Goal: Transaction & Acquisition: Purchase product/service

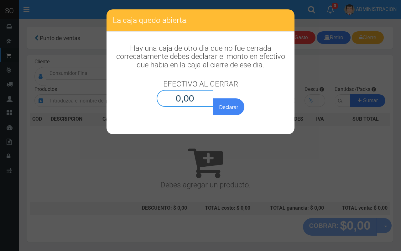
click at [201, 100] on input "0,00" at bounding box center [185, 98] width 57 height 17
type input "0,01"
click at [213, 98] on button "Declarar" at bounding box center [228, 106] width 31 height 17
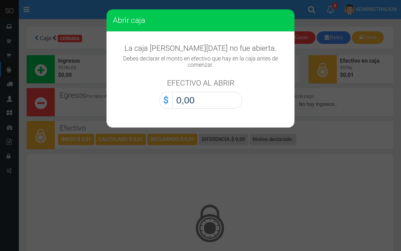
click at [226, 105] on input "0,00" at bounding box center [207, 100] width 70 height 17
type input "0,01"
click at [0, 0] on button "Abrir caja" at bounding box center [0, 0] width 0 height 0
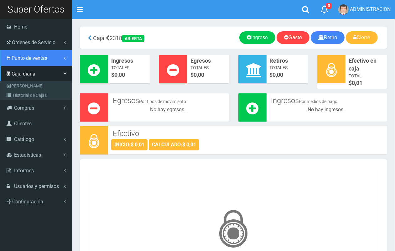
drag, startPoint x: 13, startPoint y: 56, endPoint x: 19, endPoint y: 64, distance: 9.8
click at [13, 57] on span "Punto de ventas" at bounding box center [30, 58] width 36 height 6
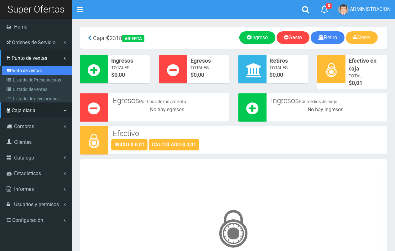
click at [20, 66] on link "Punto de ventas" at bounding box center [37, 70] width 70 height 9
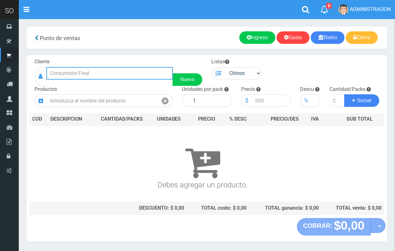
click at [83, 76] on input "text" at bounding box center [109, 73] width 127 height 13
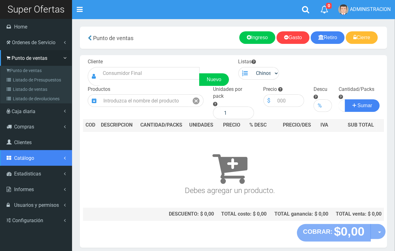
click at [30, 162] on link "Catálogo" at bounding box center [36, 158] width 72 height 16
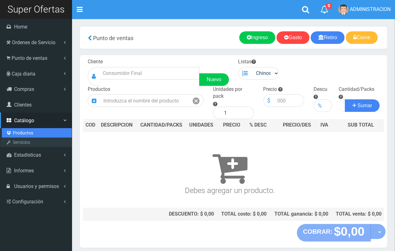
click at [25, 133] on link "Productos" at bounding box center [37, 132] width 70 height 9
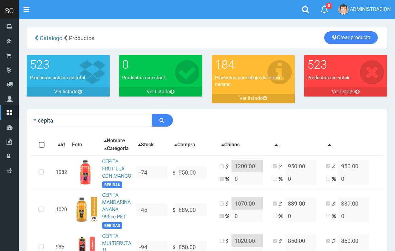
scroll to position [192, 0]
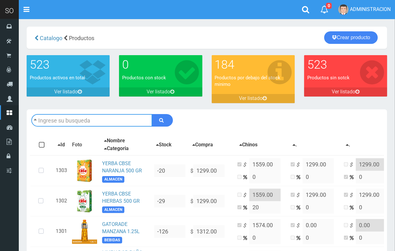
click at [120, 116] on input "text" at bounding box center [91, 120] width 121 height 13
type input "blu"
click at [152, 114] on button "submit" at bounding box center [162, 120] width 21 height 13
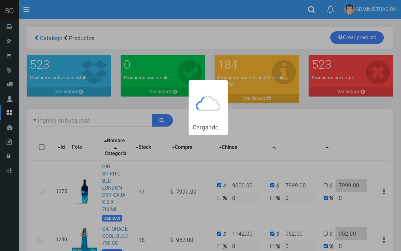
type input "blu"
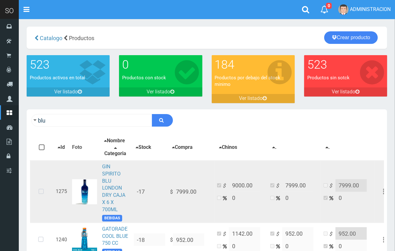
click at [42, 192] on icon at bounding box center [41, 192] width 17 height 21
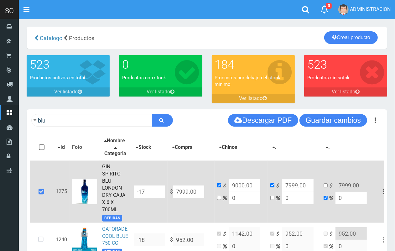
drag, startPoint x: 201, startPoint y: 192, endPoint x: 157, endPoint y: 192, distance: 44.5
click at [157, 192] on tr "1275 GIN SPIRITO BLU LONDON DRY CAJA X 6 X 700ML BEBIDAS -17 $ 7999.00 $ 9000.0…" at bounding box center [212, 192] width 364 height 62
type input "9"
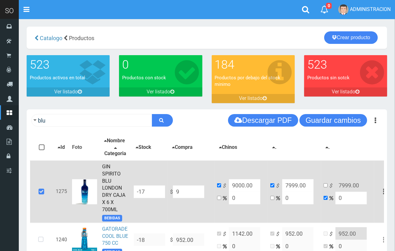
type input "9"
type input "93"
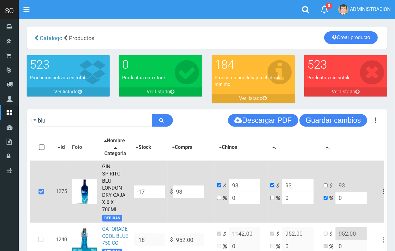
type input "935"
type input "9356"
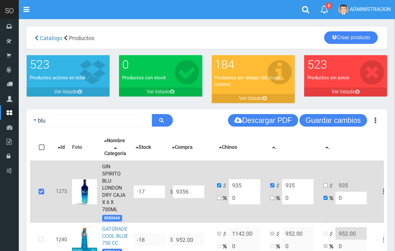
type input "9356"
type input "9356.5"
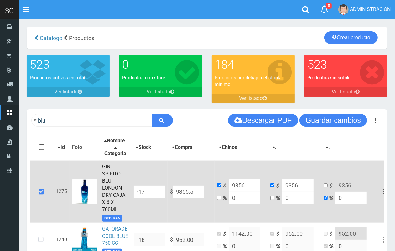
type input "9356.5"
type input "9356.50"
drag, startPoint x: 236, startPoint y: 201, endPoint x: 211, endPoint y: 192, distance: 27.0
click at [212, 192] on tr "1275 GIN SPIRITO BLU LONDON DRY CAJA X 6 X 700ML BEBIDAS -17 $ 9356.50 $ 9356.5…" at bounding box center [212, 192] width 364 height 62
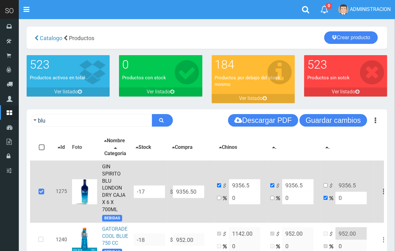
type input "2"
type input "9543.63"
type input "20"
type input "11227.8"
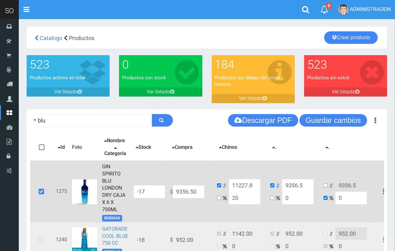
type input "20"
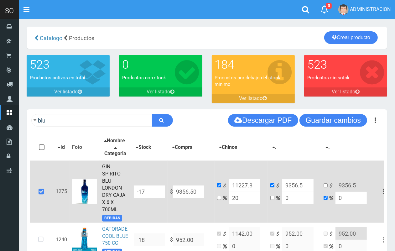
drag, startPoint x: 189, startPoint y: 192, endPoint x: 180, endPoint y: 192, distance: 9.1
click at [180, 192] on input "9356.50" at bounding box center [188, 192] width 31 height 13
type input "95.50"
type input "114.6"
type input "95.5"
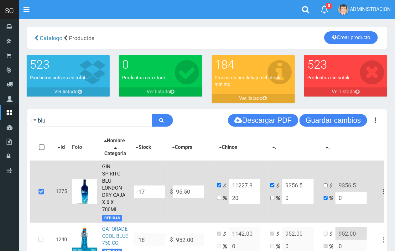
type input "95.5"
type input "952.50"
type input "1143"
type input "952.5"
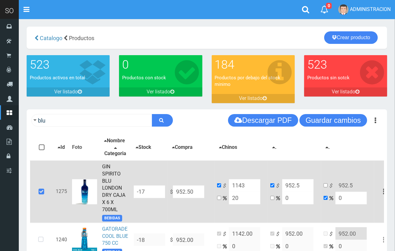
type input "9526.50"
type input "11431.8"
type input "9526.5"
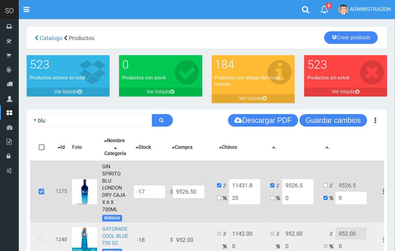
type input "9526.50"
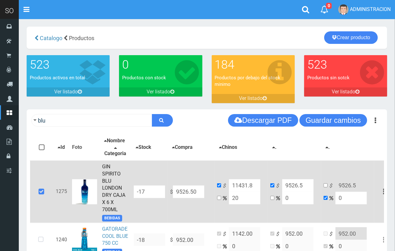
drag, startPoint x: 253, startPoint y: 186, endPoint x: 245, endPoint y: 183, distance: 9.0
click at [245, 183] on input "11431.8" at bounding box center [244, 185] width 31 height 13
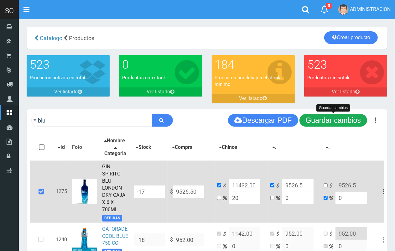
type input "11432.00"
click at [322, 126] on button "Guardar cambios" at bounding box center [334, 120] width 68 height 13
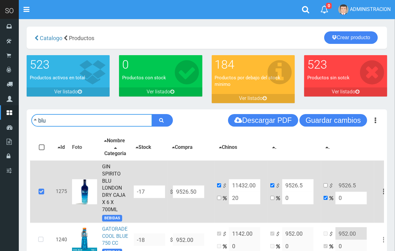
drag, startPoint x: 65, startPoint y: 118, endPoint x: 34, endPoint y: 119, distance: 30.7
click at [34, 119] on form "blu" at bounding box center [102, 120] width 142 height 13
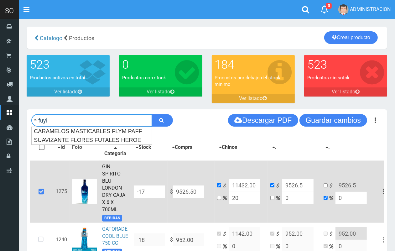
type input "fuyi"
click at [152, 114] on button "submit" at bounding box center [162, 120] width 21 height 13
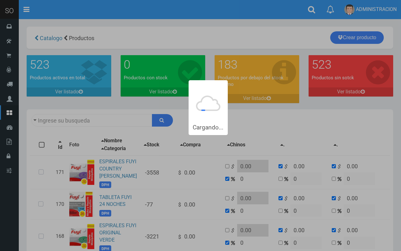
type input "fuyi"
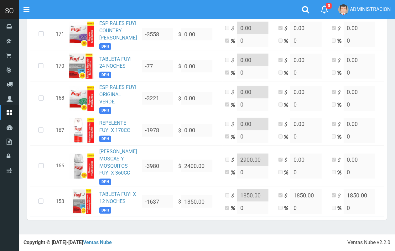
scroll to position [181, 0]
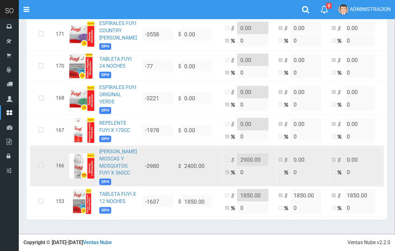
click at [40, 156] on icon at bounding box center [41, 166] width 17 height 21
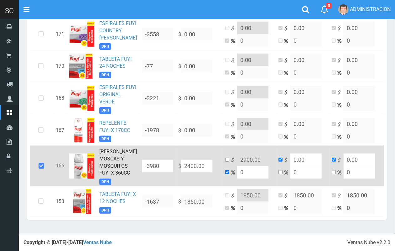
drag, startPoint x: 204, startPoint y: 151, endPoint x: 197, endPoint y: 152, distance: 7.1
click at [191, 152] on td "$ 2400.00" at bounding box center [199, 166] width 47 height 41
drag, startPoint x: 198, startPoint y: 153, endPoint x: 169, endPoint y: 153, distance: 28.9
click at [176, 153] on td "$ 2400.00" at bounding box center [199, 166] width 47 height 41
type input "2"
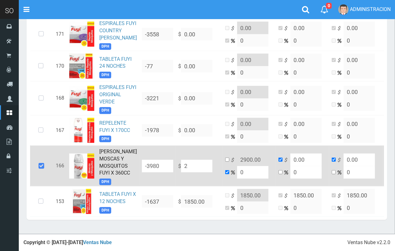
type input "2"
type input "28"
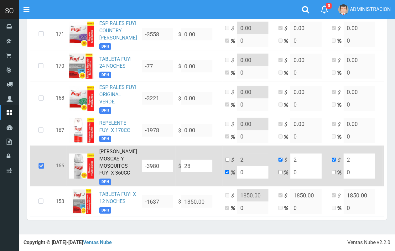
type input "28"
type input "289"
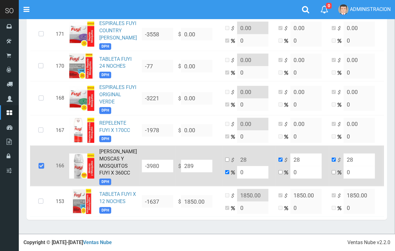
type input "289"
type input "2896"
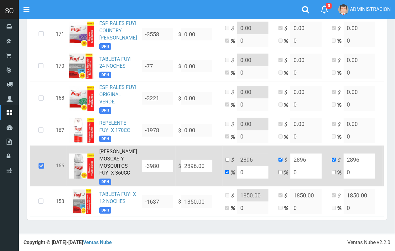
type input "2896.00"
drag, startPoint x: 241, startPoint y: 157, endPoint x: 230, endPoint y: 157, distance: 11.0
click at [237, 166] on input "0" at bounding box center [252, 172] width 31 height 13
type input "2"
type input "2953.92"
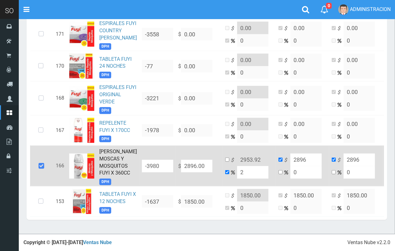
type input "20"
type input "3475.2"
type input "20"
click at [225, 158] on input "checkbox" at bounding box center [227, 160] width 4 height 4
checkbox input "true"
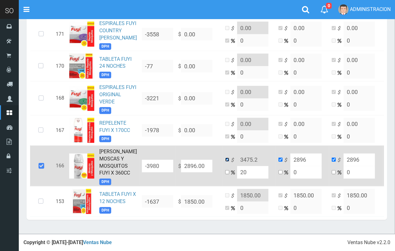
checkbox input "false"
drag, startPoint x: 251, startPoint y: 150, endPoint x: 247, endPoint y: 150, distance: 4.4
click at [247, 154] on input "3475.2" at bounding box center [252, 160] width 31 height 13
type input "3475.00"
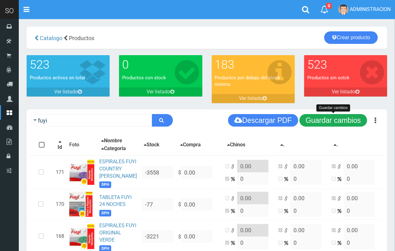
click at [350, 118] on button "Guardar cambios" at bounding box center [334, 120] width 68 height 13
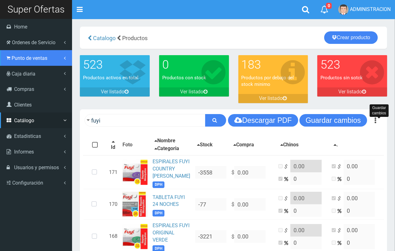
click at [21, 57] on span "Punto de ventas" at bounding box center [30, 58] width 36 height 6
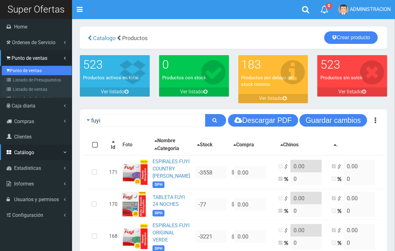
click at [25, 67] on link "Punto de ventas" at bounding box center [37, 70] width 70 height 9
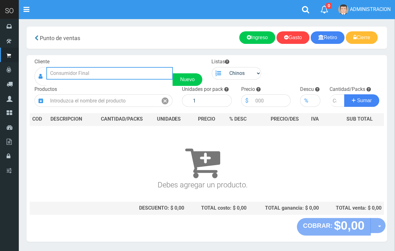
click at [93, 74] on input "text" at bounding box center [109, 73] width 127 height 13
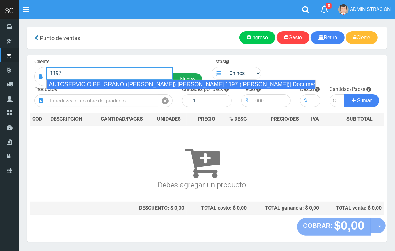
drag, startPoint x: 121, startPoint y: 84, endPoint x: 180, endPoint y: 77, distance: 59.3
click at [122, 84] on div "AUTOSERVICIO BELGRANO ([PERSON_NAME]) [PERSON_NAME] 1197 ([PERSON_NAME])| Docum…" at bounding box center [181, 84] width 270 height 9
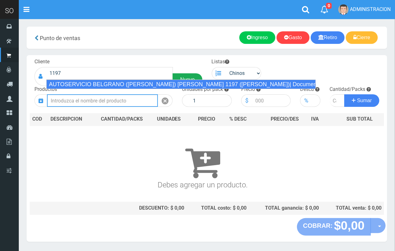
type input "AUTOSERVICIO BELGRANO ([PERSON_NAME]) [PERSON_NAME] 1197 ([PERSON_NAME])| Docum…"
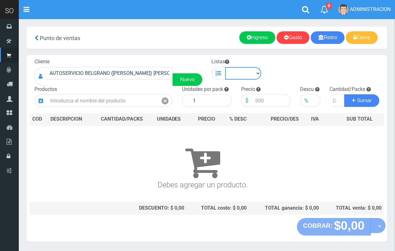
drag, startPoint x: 235, startPoint y: 76, endPoint x: 238, endPoint y: 79, distance: 4.4
click at [236, 76] on select "Chinos . ." at bounding box center [243, 73] width 36 height 13
select select "1"
click at [225, 67] on select "Chinos . ." at bounding box center [243, 73] width 36 height 13
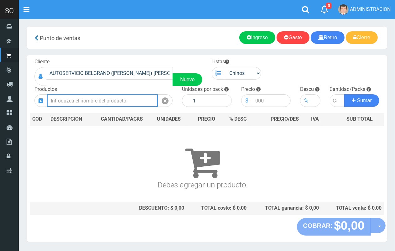
drag, startPoint x: 115, startPoint y: 103, endPoint x: 80, endPoint y: 4, distance: 104.9
click at [114, 103] on input "text" at bounding box center [102, 100] width 111 height 13
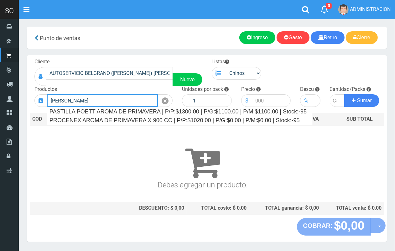
drag, startPoint x: 87, startPoint y: 101, endPoint x: 54, endPoint y: 101, distance: 32.9
click at [54, 101] on input "[PERSON_NAME]" at bounding box center [102, 100] width 111 height 13
type input "v"
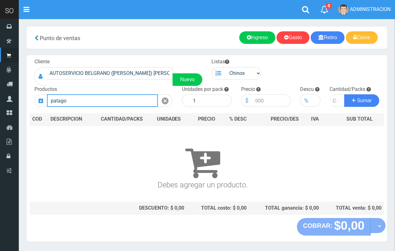
drag, startPoint x: 80, startPoint y: 100, endPoint x: 47, endPoint y: 98, distance: 33.0
click at [47, 98] on input "patago" at bounding box center [102, 100] width 111 height 13
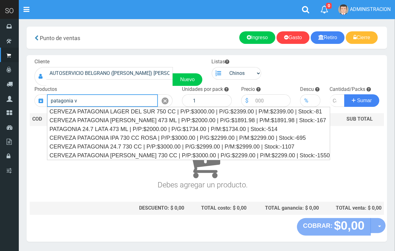
type input "patagonia ve"
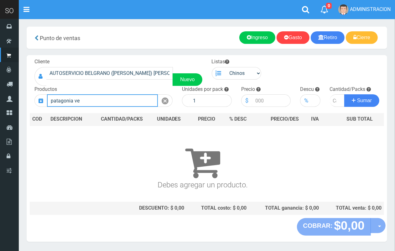
drag, startPoint x: 64, startPoint y: 98, endPoint x: 44, endPoint y: 98, distance: 19.8
click at [44, 98] on div "patagonia ve" at bounding box center [103, 100] width 138 height 13
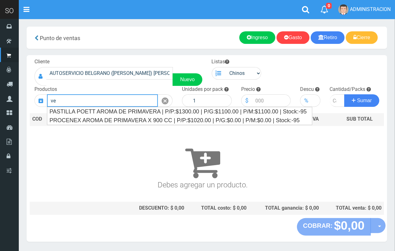
type input "v"
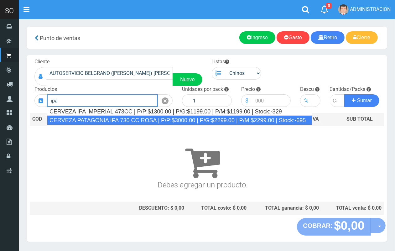
click at [99, 120] on div "CERVEZA PATAGONIA IPA 730 CC ROSA | P/P:$3000.00 | P/G:$2299.00 | P/M:$2299.00 …" at bounding box center [180, 120] width 266 height 9
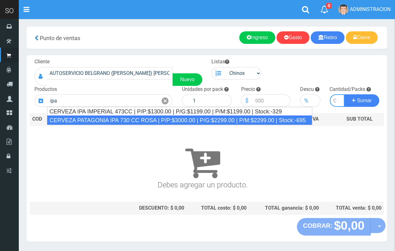
type input "CERVEZA PATAGONIA IPA 730 CC ROSA | P/P:$3000.00 | P/G:$2299.00 | P/M:$2299.00 …"
type input "6"
type input "3000.00"
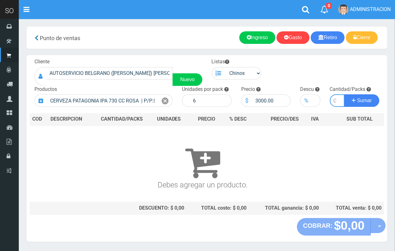
click at [333, 99] on input "number" at bounding box center [337, 100] width 15 height 13
type input "3"
click at [345, 94] on button "Sumar" at bounding box center [362, 100] width 35 height 13
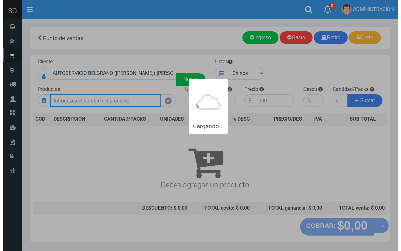
scroll to position [0, 0]
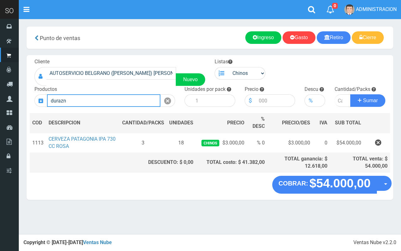
click at [76, 105] on input "durazn" at bounding box center [104, 100] width 114 height 13
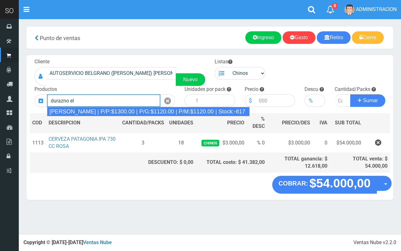
click at [77, 112] on div "DURAZNO ELISA | P/P:$1300.00 | P/G:$1120.00 | P/M:$1120.00 | Stock:-817" at bounding box center [148, 111] width 203 height 9
type input "DURAZNO ELISA | P/P:$1300.00 | P/G:$1120.00 | P/M:$1120.00 | Stock:-817"
type input "12"
type input "1300.00"
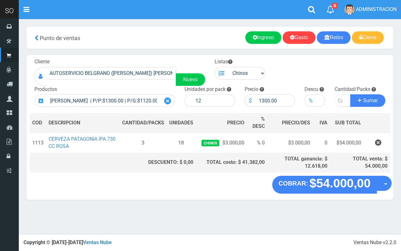
drag, startPoint x: 167, startPoint y: 98, endPoint x: 135, endPoint y: 104, distance: 32.9
click at [167, 98] on icon at bounding box center [167, 101] width 7 height 9
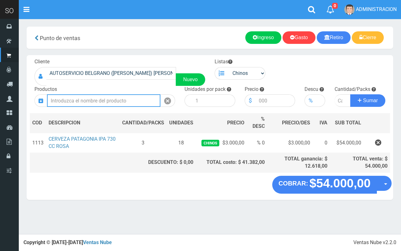
type input "d"
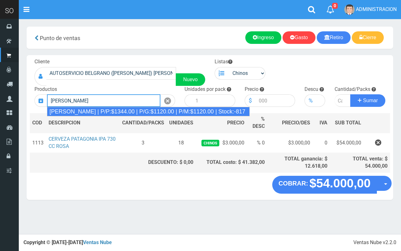
click at [121, 113] on div "DURAZNO ELISA | P/P:$1344.00 | P/G:$1120.00 | P/M:$1120.00 | Stock:-817" at bounding box center [148, 111] width 203 height 9
type input "DURAZNO ELISA | P/P:$1344.00 | P/G:$1120.00 | P/M:$1120.00 | Stock:-817"
type input "12"
type input "1344.00"
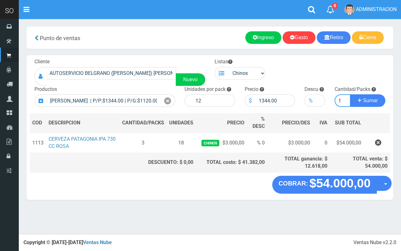
type input "1"
click at [351, 94] on button "Sumar" at bounding box center [368, 100] width 35 height 13
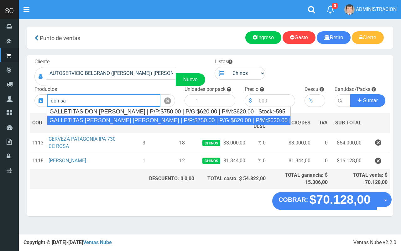
click at [112, 119] on div "GALLETITAS DON SATUR SALADA | P/P:$750.00 | P/G:$620.00 | P/M:$620.00 | Stock:-…" at bounding box center [169, 120] width 244 height 9
type input "GALLETITAS DON SATUR SALADA | P/P:$750.00 | P/G:$620.00 | P/M:$620.00 | Stock:-…"
type input "30"
type input "750.00"
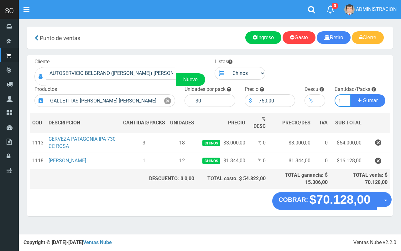
type input "1"
click at [351, 94] on button "Sumar" at bounding box center [368, 100] width 35 height 13
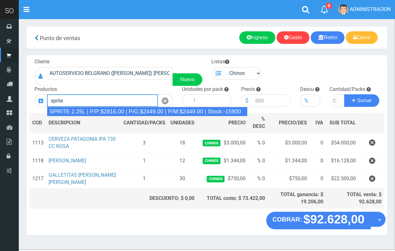
click at [119, 111] on div "SPRITE 2.25L | P/P:$2816.00 | P/G:$2449.00 | P/M:$2449.00 | Stock:-15900" at bounding box center [147, 111] width 201 height 9
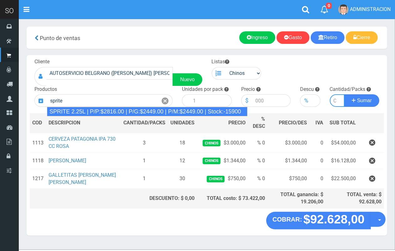
type input "SPRITE 2.25L | P/P:$2816.00 | P/G:$2449.00 | P/M:$2449.00 | Stock:-15900"
type input "8"
type input "2816.00"
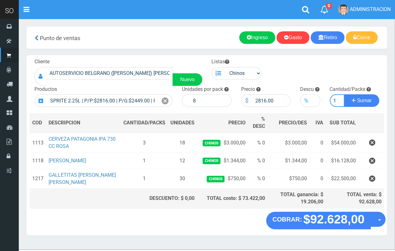
scroll to position [0, 1]
type input "1"
click at [345, 94] on button "Sumar" at bounding box center [362, 100] width 35 height 13
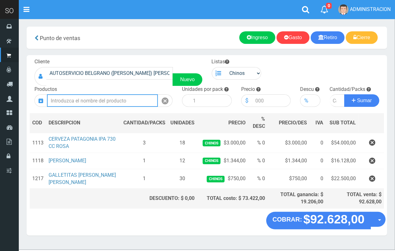
scroll to position [0, 0]
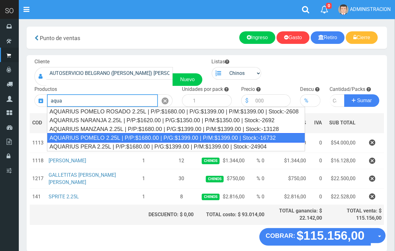
click at [120, 137] on div "AQUARIUS POMELO 2.25L | P/P:$1680.00 | P/G:$1399.00 | P/M:$1399.00 | Stock:-167…" at bounding box center [176, 137] width 258 height 9
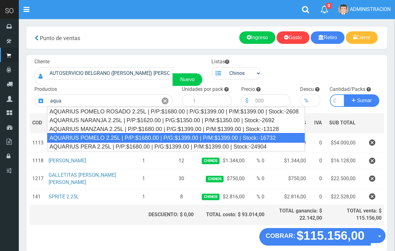
type input "AQUARIUS POMELO 2.25L | P/P:$1680.00 | P/G:$1399.00 | P/M:$1399.00 | Stock:-167…"
type input "6"
type input "1680.00"
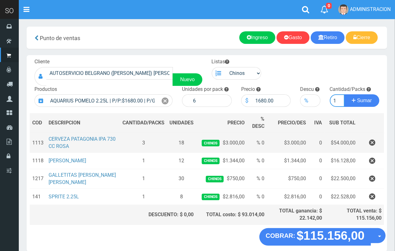
scroll to position [0, 1]
type input "1"
click at [345, 94] on button "Sumar" at bounding box center [362, 100] width 35 height 13
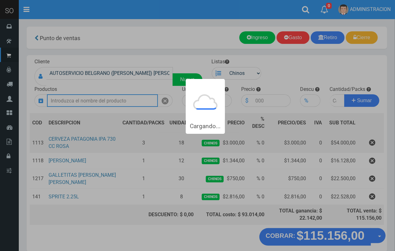
scroll to position [0, 0]
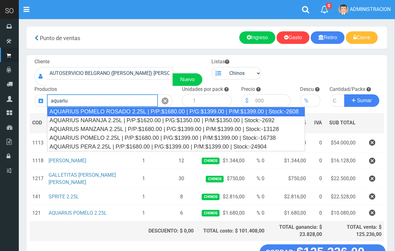
click at [112, 112] on div "AQUARIUS POMELO ROSADO 2.25L | P/P:$1680.00 | P/G:$1399.00 | P/M:$1399.00 | Sto…" at bounding box center [176, 111] width 258 height 9
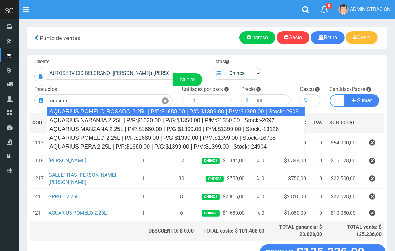
type input "AQUARIUS POMELO ROSADO 2.25L | P/P:$1680.00 | P/G:$1399.00 | P/M:$1399.00 | Sto…"
type input "6"
type input "1680.00"
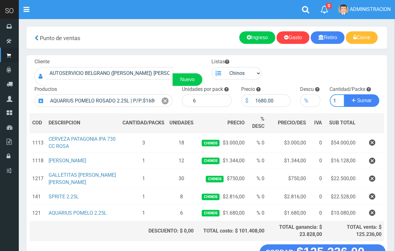
scroll to position [0, 1]
type input "1"
click at [345, 94] on button "Sumar" at bounding box center [362, 100] width 35 height 13
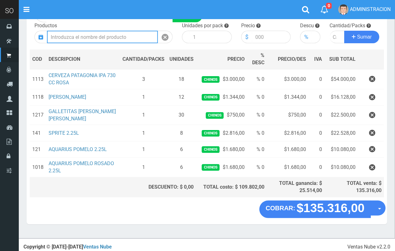
scroll to position [65, 0]
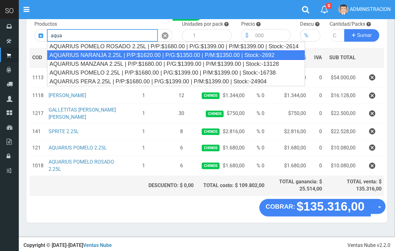
click at [129, 53] on div "AQUARIUS NARANJA 2.25L | P/P:$1620.00 | P/G:$1350.00 | P/M:$1350.00 | Stock:-26…" at bounding box center [176, 54] width 258 height 9
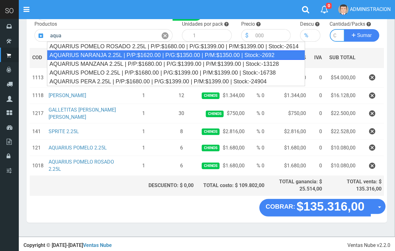
type input "AQUARIUS NARANJA 2.25L | P/P:$1620.00 | P/G:$1350.00 | P/M:$1350.00 | Stock:-26…"
type input "6"
type input "1620.00"
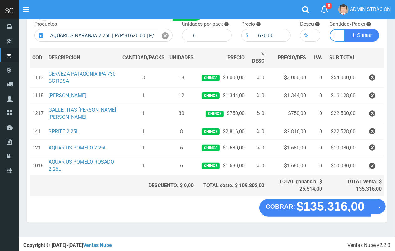
scroll to position [0, 1]
type input "1"
click at [345, 29] on button "Sumar" at bounding box center [362, 35] width 35 height 13
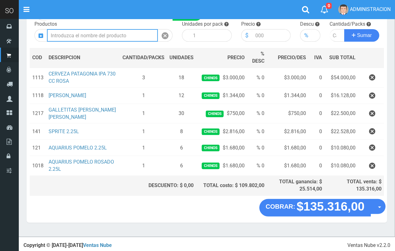
scroll to position [0, 0]
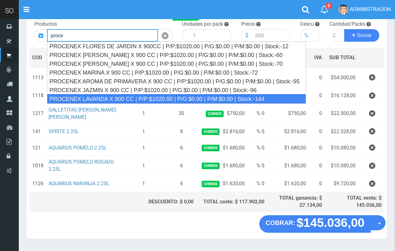
click at [113, 95] on div "PROCENEX LAVANDA X 900 CC | P/P:$1020.00 | P/G:$0.00 | P/M:$0.00 | Stock:-144" at bounding box center [176, 98] width 259 height 9
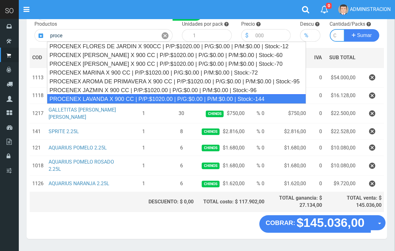
type input "PROCENEX LAVANDA X 900 CC | P/P:$1020.00 | P/G:$0.00 | P/M:$0.00 | Stock:-144"
type input "12"
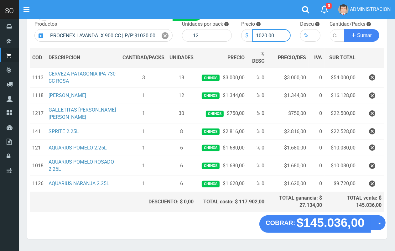
click at [264, 35] on input "1020.00" at bounding box center [271, 35] width 39 height 13
type input "1080.00"
click at [334, 30] on input "number" at bounding box center [337, 35] width 15 height 13
type input "1"
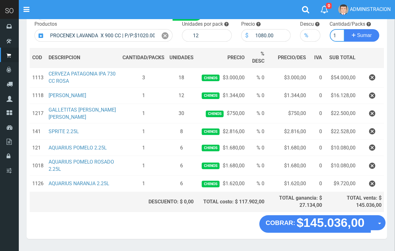
click at [345, 29] on button "Sumar" at bounding box center [362, 35] width 35 height 13
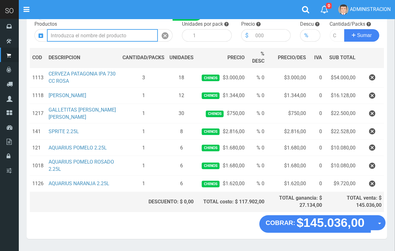
scroll to position [0, 0]
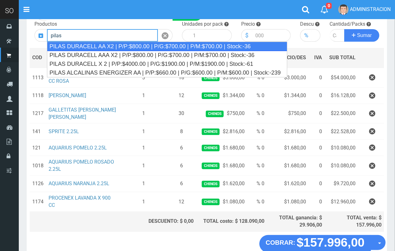
click at [115, 49] on div "PILAS DURACELL AA X2 | P/P:$800.00 | P/G:$700.00 | P/M:$700.00 | Stock:-36" at bounding box center [167, 46] width 241 height 9
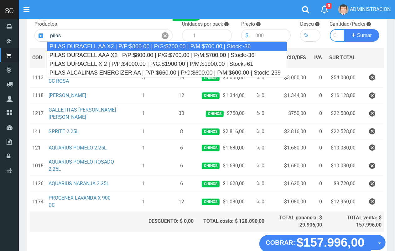
type input "PILAS DURACELL AA X2 | P/P:$800.00 | P/G:$700.00 | P/M:$700.00 | Stock:-36"
type input "12"
type input "800.00"
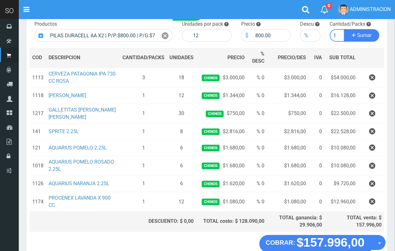
scroll to position [0, 1]
type input "1"
click at [345, 29] on button "Sumar" at bounding box center [362, 35] width 35 height 13
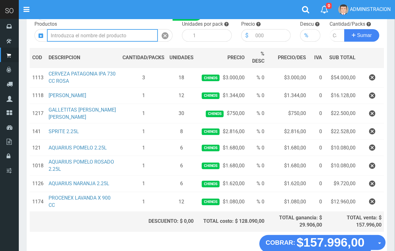
scroll to position [0, 0]
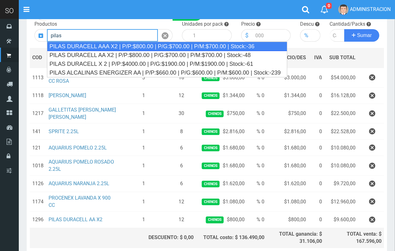
click at [125, 43] on div "PILAS DURACELL AAA X2 | P/P:$800.00 | P/G:$700.00 | P/M:$700.00 | Stock:-36" at bounding box center [167, 46] width 241 height 9
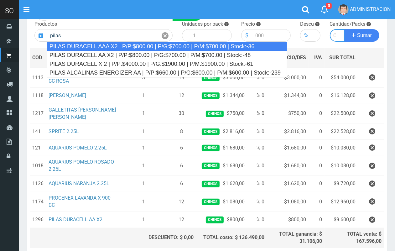
type input "PILAS DURACELL AAA X2 | P/P:$800.00 | P/G:$700.00 | P/M:$700.00 | Stock:-36"
type input "12"
type input "800.00"
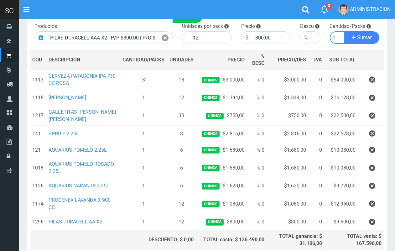
scroll to position [0, 1]
type input "1"
click at [345, 31] on button "Sumar" at bounding box center [362, 37] width 35 height 13
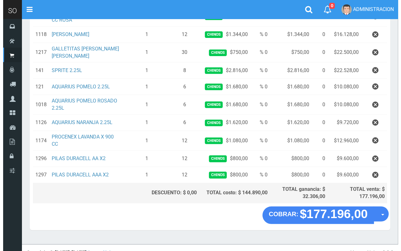
scroll to position [134, 0]
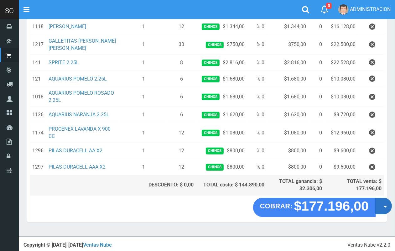
click at [384, 210] on button "Opciones" at bounding box center [384, 206] width 17 height 17
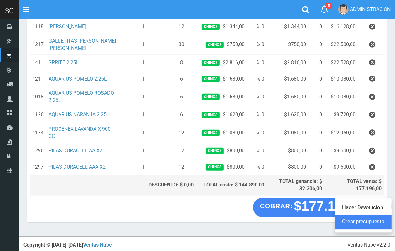
click at [383, 225] on link "Crear presupuesto" at bounding box center [364, 222] width 56 height 14
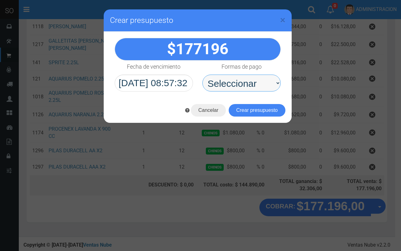
click at [252, 83] on select "Seleccionar Efectivo Tarjeta de Crédito Depósito Débito" at bounding box center [242, 83] width 78 height 17
select select "Efectivo"
click at [203, 75] on select "Seleccionar Efectivo Tarjeta de Crédito Depósito Débito" at bounding box center [242, 83] width 78 height 17
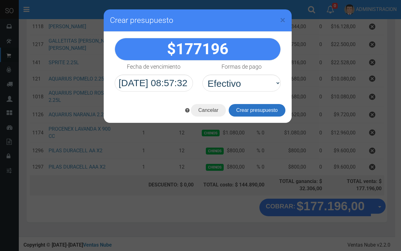
click at [264, 110] on button "Crear presupuesto" at bounding box center [257, 110] width 57 height 13
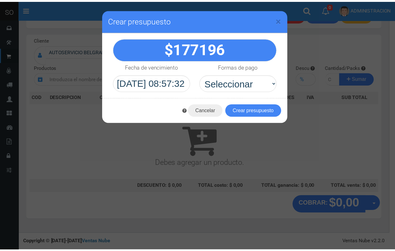
scroll to position [0, 0]
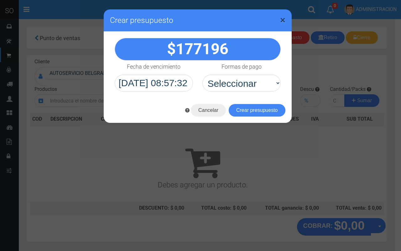
click at [283, 19] on span "×" at bounding box center [282, 20] width 5 height 12
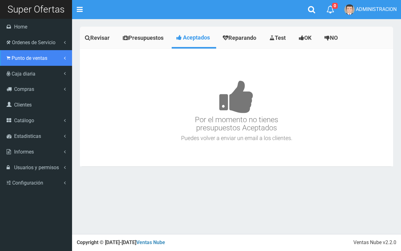
click at [16, 62] on link "Punto de ventas" at bounding box center [36, 58] width 72 height 16
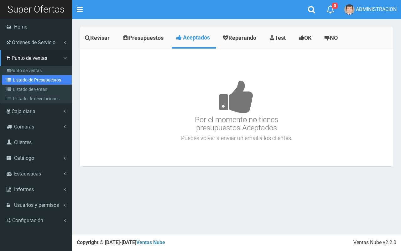
click at [33, 80] on link "Listado de Presupuestos" at bounding box center [37, 79] width 70 height 9
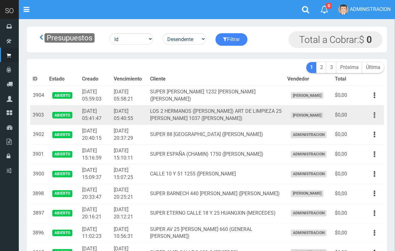
drag, startPoint x: 376, startPoint y: 112, endPoint x: 369, endPoint y: 123, distance: 12.6
click at [376, 112] on button "button" at bounding box center [375, 115] width 14 height 11
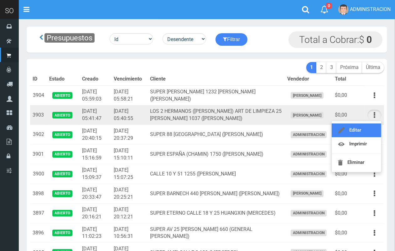
click at [368, 127] on link "Editar" at bounding box center [357, 131] width 50 height 14
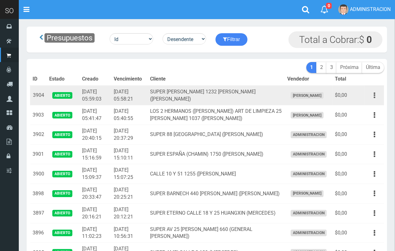
click at [375, 93] on icon "button" at bounding box center [375, 95] width 2 height 11
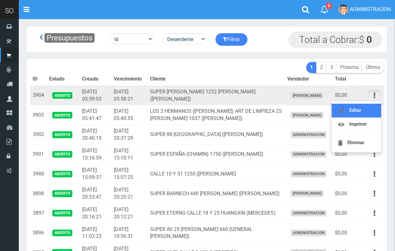
click at [372, 106] on link "Editar" at bounding box center [357, 111] width 50 height 14
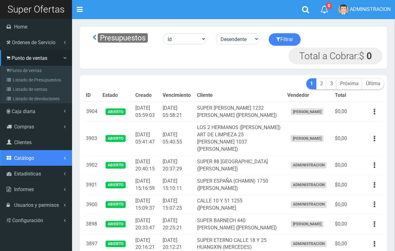
click at [35, 161] on link "Catálogo" at bounding box center [36, 158] width 72 height 16
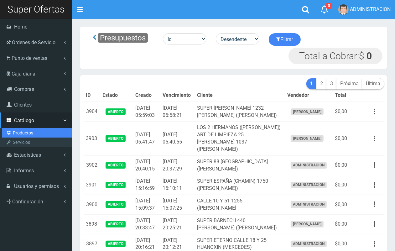
click at [22, 134] on link "Productos" at bounding box center [37, 132] width 70 height 9
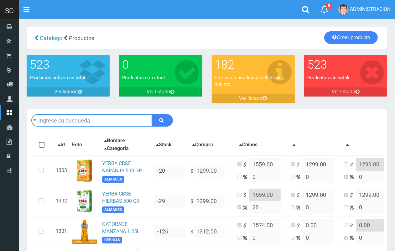
click at [70, 121] on input "text" at bounding box center [91, 120] width 121 height 13
type input "patago"
click at [152, 114] on button "submit" at bounding box center [162, 120] width 21 height 13
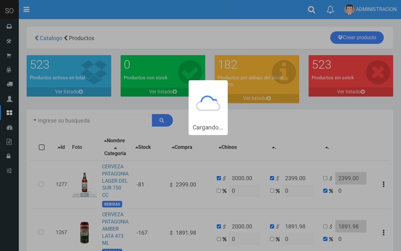
type input "patago"
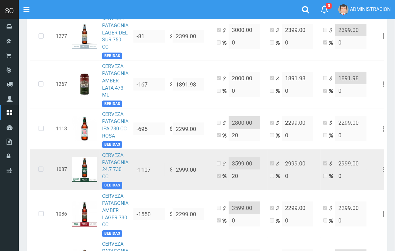
scroll to position [153, 0]
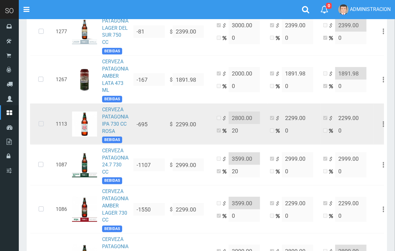
click at [42, 116] on icon at bounding box center [41, 124] width 17 height 21
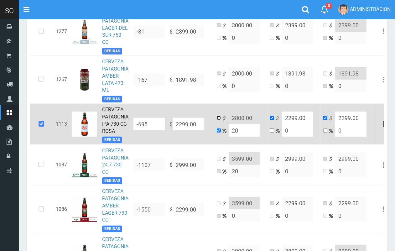
click at [220, 116] on input "checkbox" at bounding box center [219, 118] width 4 height 4
checkbox input "true"
checkbox input "false"
drag, startPoint x: 240, startPoint y: 111, endPoint x: 227, endPoint y: 111, distance: 13.2
click at [227, 111] on td "$ 2800.00 20" at bounding box center [241, 124] width 53 height 41
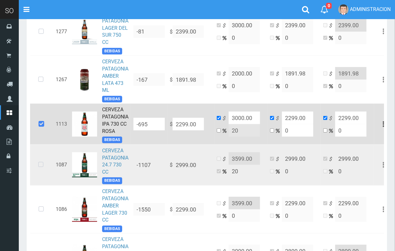
type input "3000.00"
click at [41, 157] on icon at bounding box center [41, 165] width 17 height 21
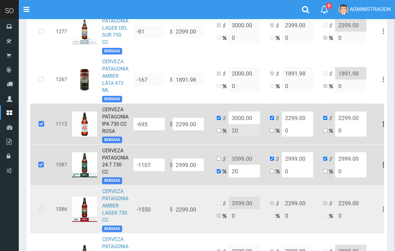
click at [41, 199] on icon at bounding box center [41, 209] width 17 height 21
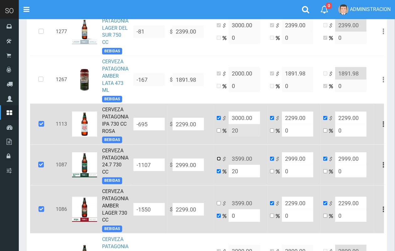
click at [220, 157] on input "checkbox" at bounding box center [219, 159] width 4 height 4
checkbox input "true"
checkbox input "false"
drag, startPoint x: 253, startPoint y: 149, endPoint x: 230, endPoint y: 149, distance: 23.2
click at [230, 152] on input "3599.00" at bounding box center [244, 158] width 31 height 13
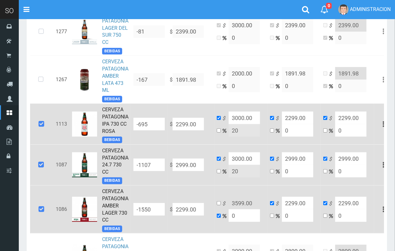
type input "3000.00"
click at [220, 201] on input "checkbox" at bounding box center [219, 203] width 4 height 4
checkbox input "true"
checkbox input "false"
drag, startPoint x: 220, startPoint y: 201, endPoint x: 213, endPoint y: 198, distance: 7.3
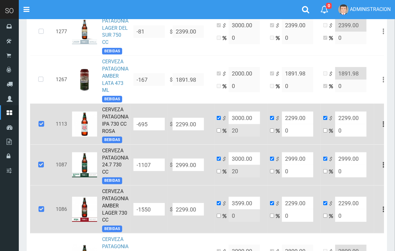
click at [213, 198] on tr "1086 CERVEZA PATAGONIA AMBER LAGER 730 CC BEBIDAS -1550 $ 2299.00 $ 3599.00 0 $…" at bounding box center [211, 210] width 363 height 48
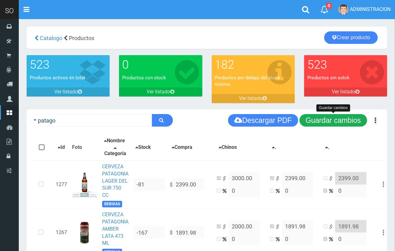
type input "3000.00"
click at [336, 121] on button "Guardar cambios" at bounding box center [334, 120] width 68 height 13
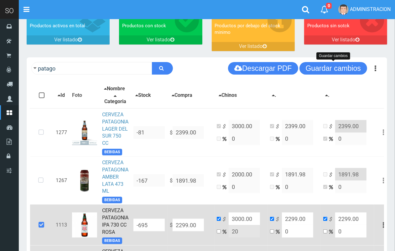
scroll to position [45, 0]
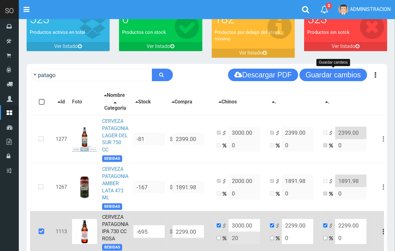
drag, startPoint x: 339, startPoint y: 77, endPoint x: 330, endPoint y: 74, distance: 9.1
click at [337, 77] on button "Guardar cambios" at bounding box center [334, 75] width 68 height 13
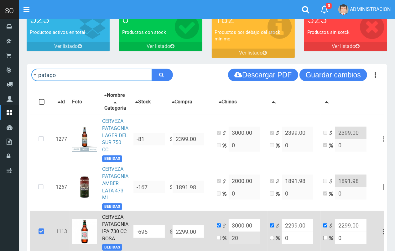
drag, startPoint x: 83, startPoint y: 79, endPoint x: 30, endPoint y: 73, distance: 53.6
click at [30, 73] on div "patago Descargar PDF Guardar cambios" at bounding box center [207, 75] width 361 height 22
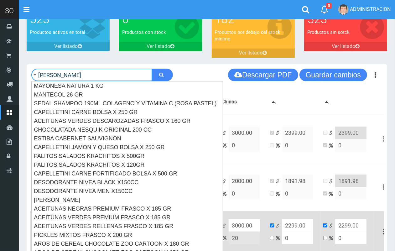
type input "elisa"
click at [152, 69] on button "submit" at bounding box center [162, 75] width 21 height 13
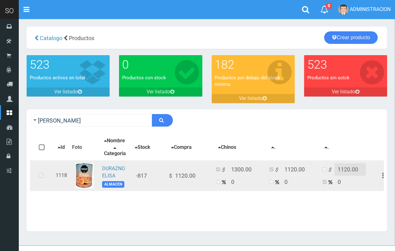
click at [41, 179] on icon at bounding box center [41, 176] width 17 height 21
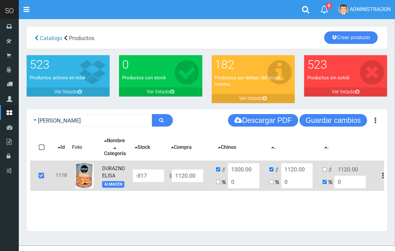
drag, startPoint x: 243, startPoint y: 173, endPoint x: 238, endPoint y: 173, distance: 5.7
click at [238, 173] on input "1300.00" at bounding box center [243, 169] width 31 height 13
type input "1344.00"
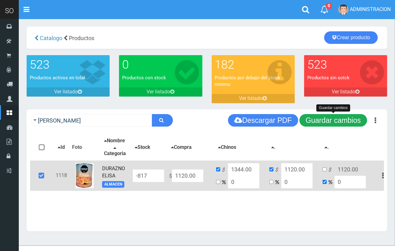
click at [316, 125] on button "Guardar cambios" at bounding box center [334, 120] width 68 height 13
click at [322, 116] on button "Guardar cambios" at bounding box center [334, 120] width 68 height 13
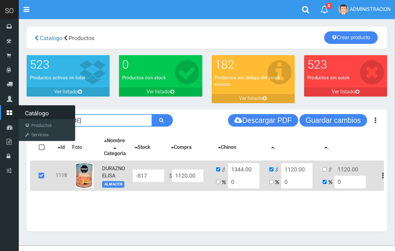
drag, startPoint x: 92, startPoint y: 118, endPoint x: 13, endPoint y: 123, distance: 78.9
click at [13, 123] on div "SO Toggle navigation 0 0" at bounding box center [197, 123] width 395 height 246
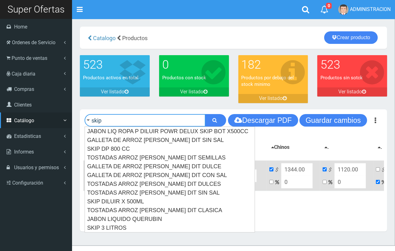
type input "skip"
click at [205, 114] on button "submit" at bounding box center [215, 120] width 21 height 13
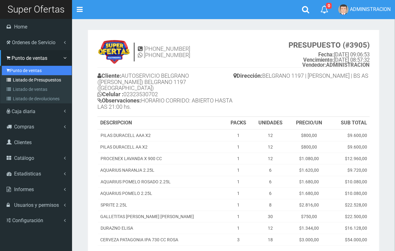
click at [10, 75] on ul "Punto de ventas Listado de Presupuestos Listado de ventas Listado de devolucion…" at bounding box center [36, 85] width 72 height 38
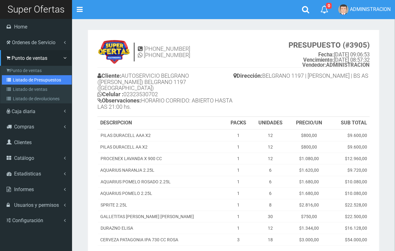
click at [11, 76] on link "Listado de Presupuestos" at bounding box center [37, 79] width 70 height 9
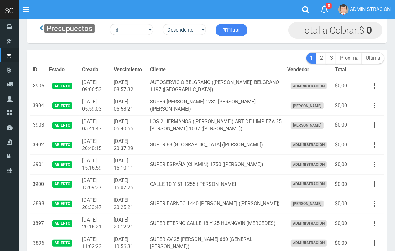
scroll to position [5, 0]
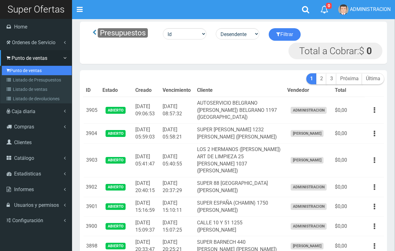
click at [21, 66] on link "Punto de ventas" at bounding box center [37, 70] width 70 height 9
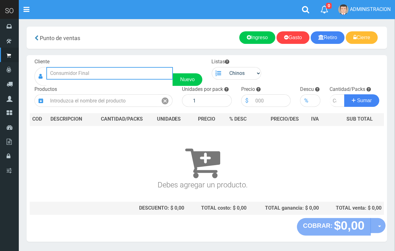
click at [130, 71] on input "text" at bounding box center [109, 73] width 127 height 13
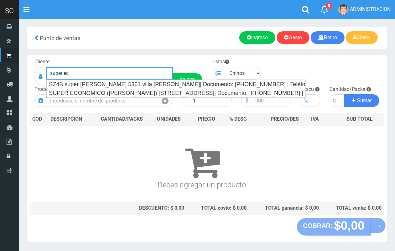
click at [91, 97] on div "SUPER ECONOMICO ([PERSON_NAME]) [STREET_ADDRESS]| Documento: [PHONE_NUMBER] | T…" at bounding box center [176, 93] width 259 height 9
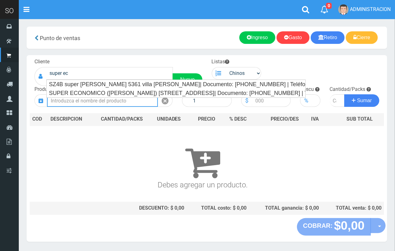
type input "SUPER ECONOMICO ([PERSON_NAME]) [STREET_ADDRESS]| Documento: [PHONE_NUMBER] | T…"
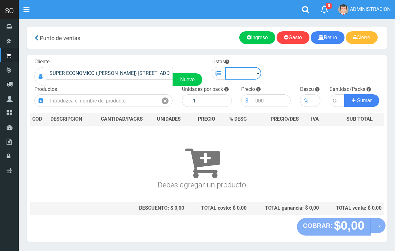
click at [232, 73] on select "Chinos . ." at bounding box center [243, 73] width 36 height 13
select select "1"
click at [225, 67] on select "Chinos . ." at bounding box center [243, 73] width 36 height 13
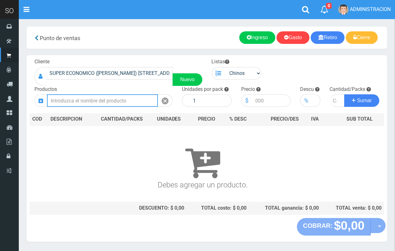
click at [103, 101] on input "text" at bounding box center [102, 100] width 111 height 13
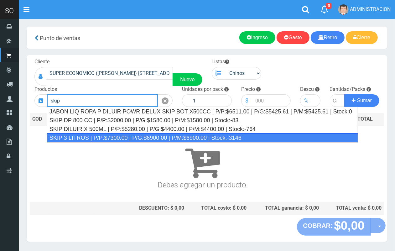
click at [92, 135] on div "SKIP 3 LITROS | P/P:$7300.00 | P/G:$6900.00 | P/M:$6900.00 | Stock:-3146" at bounding box center [202, 137] width 311 height 9
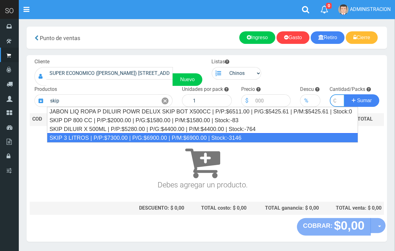
type input "SKIP 3 LITROS | P/P:$7300.00 | P/G:$6900.00 | P/M:$6900.00 | Stock:-3146"
type input "4"
type input "7300.00"
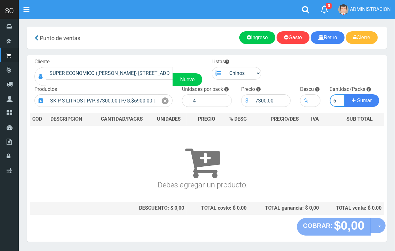
scroll to position [0, 1]
type input "6"
click at [345, 94] on button "Sumar" at bounding box center [362, 100] width 35 height 13
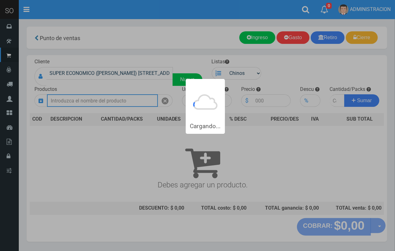
scroll to position [0, 0]
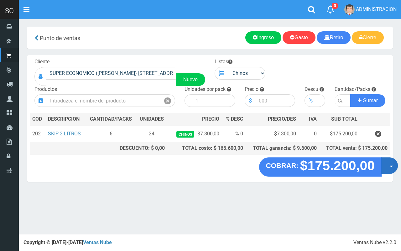
click at [391, 165] on button "Opciones" at bounding box center [390, 165] width 17 height 17
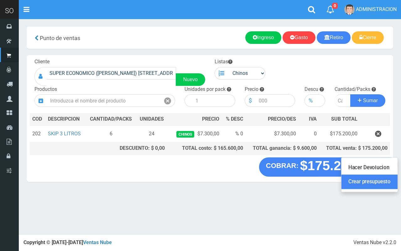
click at [386, 180] on link "Crear presupuesto" at bounding box center [370, 182] width 56 height 14
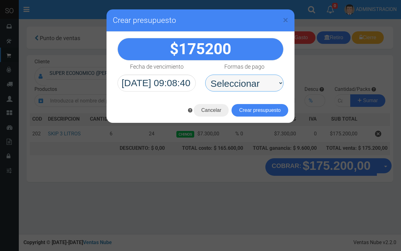
click at [261, 88] on select "Seleccionar Efectivo Tarjeta de Crédito Depósito Débito" at bounding box center [244, 83] width 78 height 17
select select "Efectivo"
click at [205, 75] on select "Seleccionar Efectivo Tarjeta de Crédito Depósito Débito" at bounding box center [244, 83] width 78 height 17
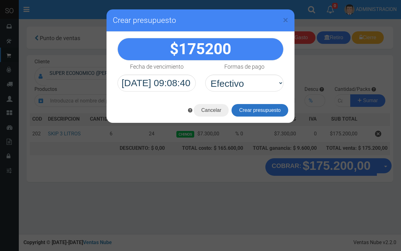
click at [269, 104] on button "Crear presupuesto" at bounding box center [260, 110] width 57 height 13
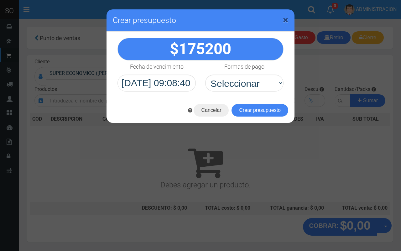
click at [287, 20] on span "×" at bounding box center [285, 20] width 5 height 12
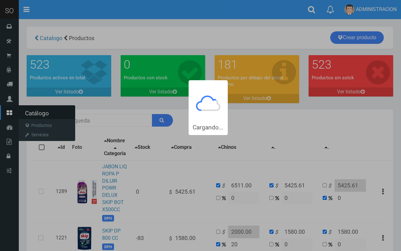
type input "skip"
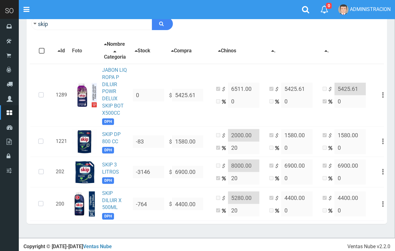
scroll to position [112, 0]
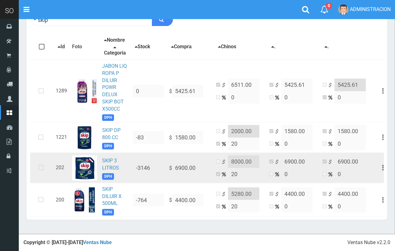
drag, startPoint x: 40, startPoint y: 162, endPoint x: 39, endPoint y: 148, distance: 13.5
click at [40, 162] on icon at bounding box center [41, 168] width 17 height 21
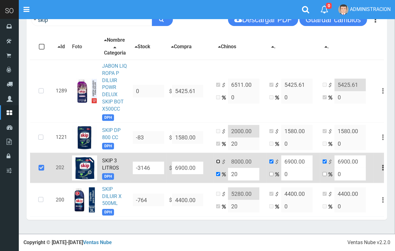
click at [220, 160] on input "checkbox" at bounding box center [218, 162] width 4 height 4
checkbox input "true"
checkbox input "false"
drag, startPoint x: 254, startPoint y: 153, endPoint x: 224, endPoint y: 154, distance: 29.8
click at [228, 156] on input "8000.00" at bounding box center [243, 162] width 31 height 13
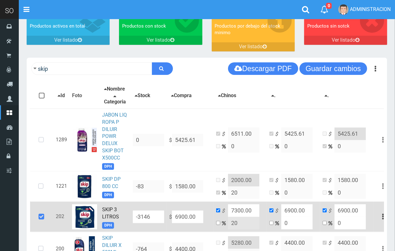
scroll to position [13, 0]
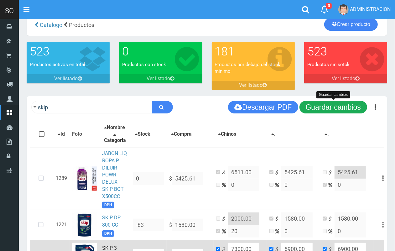
type input "7300.00"
drag, startPoint x: 353, startPoint y: 106, endPoint x: 350, endPoint y: 104, distance: 3.7
click at [352, 106] on button "Guardar cambios" at bounding box center [334, 107] width 68 height 13
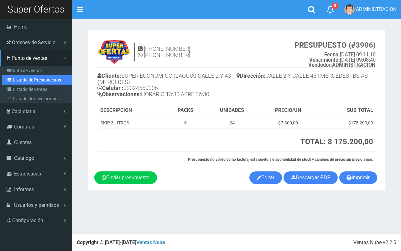
click at [34, 80] on link "Listado de Presupuestos" at bounding box center [37, 79] width 70 height 9
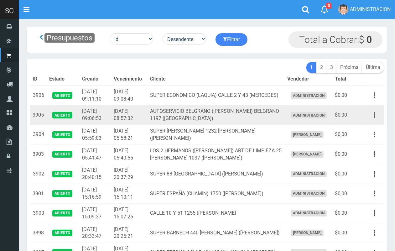
click at [377, 115] on button "button" at bounding box center [375, 115] width 14 height 11
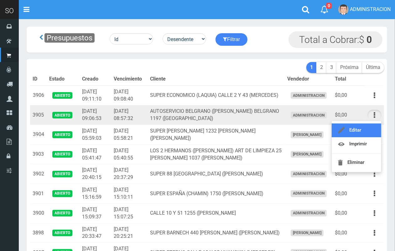
click at [366, 125] on link "Editar" at bounding box center [357, 131] width 50 height 14
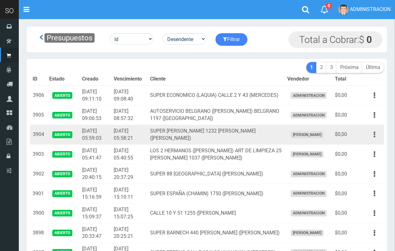
click at [379, 138] on button "button" at bounding box center [375, 134] width 14 height 11
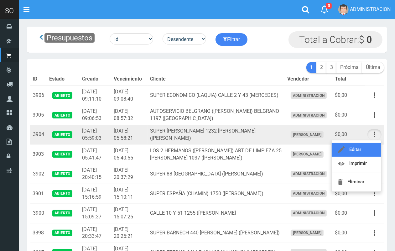
click at [373, 148] on link "Editar" at bounding box center [357, 150] width 50 height 14
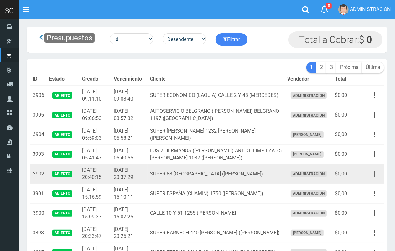
click at [379, 177] on button "button" at bounding box center [375, 174] width 14 height 11
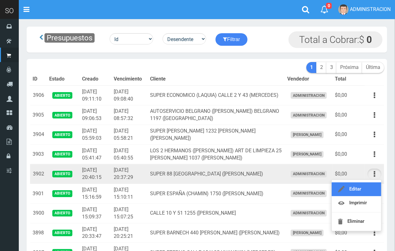
click at [372, 183] on link "Editar" at bounding box center [357, 190] width 50 height 14
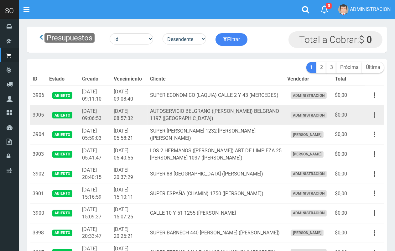
click at [374, 114] on icon "button" at bounding box center [375, 115] width 2 height 11
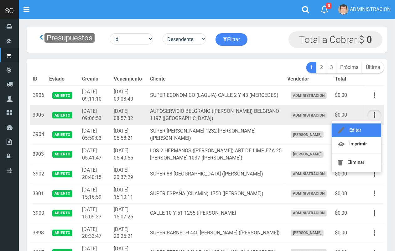
click at [369, 130] on link "Editar" at bounding box center [357, 131] width 50 height 14
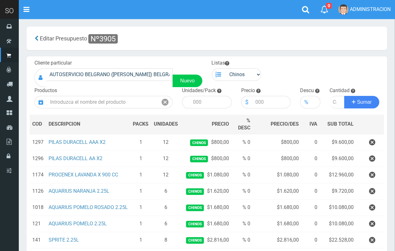
scroll to position [129, 0]
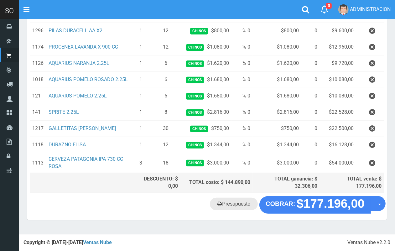
click at [234, 209] on link "Presupuesto" at bounding box center [234, 204] width 48 height 13
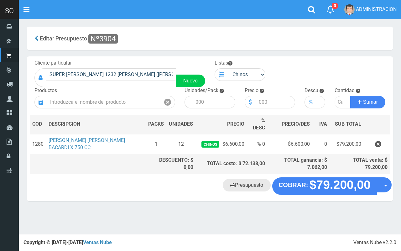
click at [246, 184] on link "Presupuesto" at bounding box center [247, 185] width 48 height 13
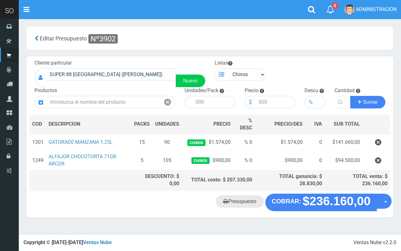
click at [231, 205] on link "Presupuesto" at bounding box center [240, 201] width 48 height 13
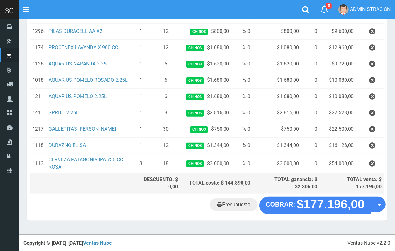
scroll to position [129, 0]
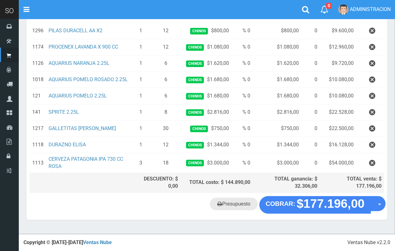
click at [234, 204] on link "Presupuesto" at bounding box center [234, 204] width 48 height 13
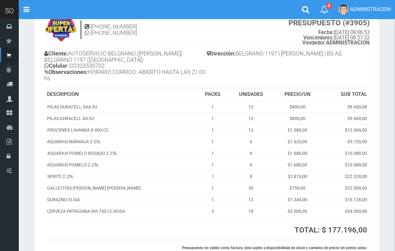
scroll to position [25, 0]
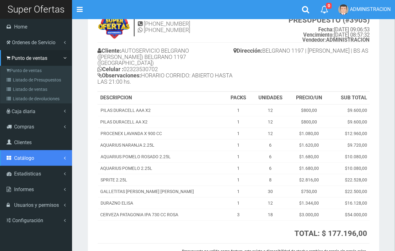
click at [27, 161] on span "Catálogo" at bounding box center [24, 158] width 20 height 6
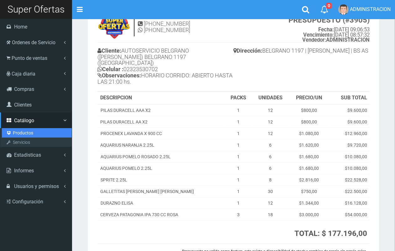
click at [27, 135] on link "Productos" at bounding box center [37, 132] width 70 height 9
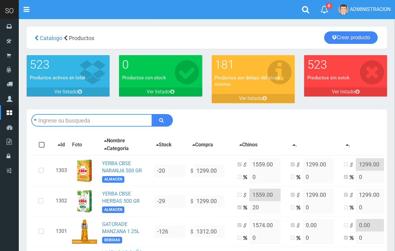
click at [63, 119] on input "text" at bounding box center [91, 120] width 121 height 13
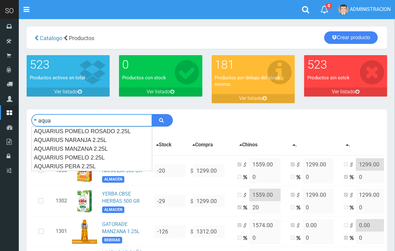
type input "aqua"
click at [152, 114] on button "submit" at bounding box center [162, 120] width 21 height 13
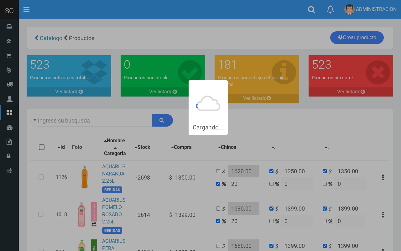
type input "aqua"
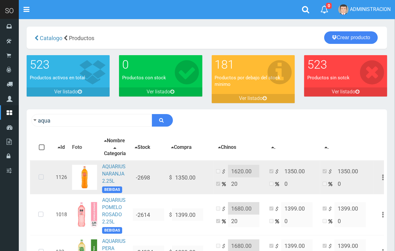
drag, startPoint x: 43, startPoint y: 182, endPoint x: 59, endPoint y: 182, distance: 15.7
click at [43, 181] on icon at bounding box center [41, 177] width 17 height 21
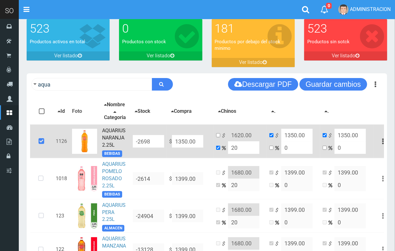
scroll to position [48, 0]
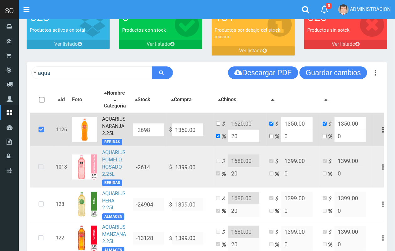
drag, startPoint x: 41, startPoint y: 172, endPoint x: 30, endPoint y: 218, distance: 47.6
click at [41, 172] on icon at bounding box center [41, 167] width 17 height 21
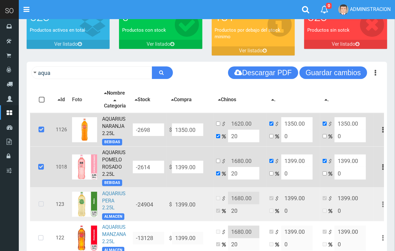
click at [32, 221] on td at bounding box center [41, 205] width 23 height 34
click at [38, 200] on icon at bounding box center [41, 204] width 17 height 21
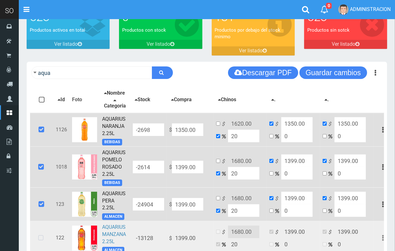
click at [43, 236] on icon at bounding box center [41, 238] width 17 height 21
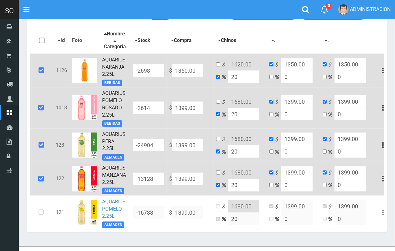
scroll to position [115, 0]
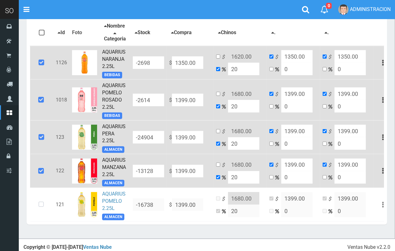
drag, startPoint x: 40, startPoint y: 206, endPoint x: 156, endPoint y: 119, distance: 145.0
click at [40, 206] on icon at bounding box center [41, 204] width 17 height 21
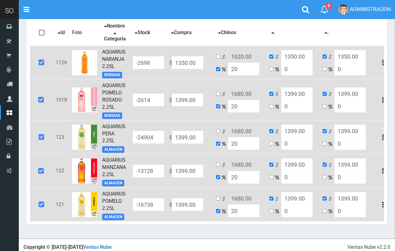
drag, startPoint x: 198, startPoint y: 68, endPoint x: 183, endPoint y: 68, distance: 14.1
click at [183, 68] on input "1350.00" at bounding box center [187, 62] width 31 height 13
type input "1359"
type input "1630.8"
type input "1359"
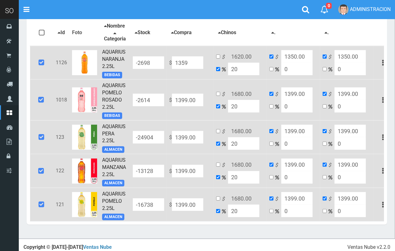
type input "1359"
type input "13599"
type input "16318.8"
type input "13599"
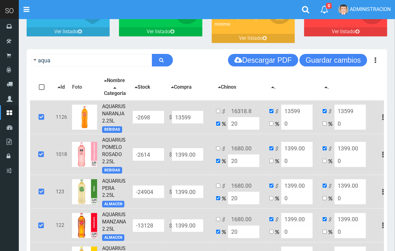
scroll to position [61, 0]
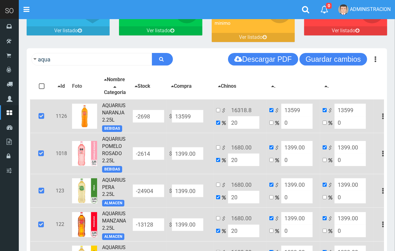
type input "13599"
click at [220, 112] on input "checkbox" at bounding box center [218, 110] width 4 height 4
checkbox input "true"
checkbox input "false"
drag, startPoint x: 252, startPoint y: 114, endPoint x: 238, endPoint y: 117, distance: 14.5
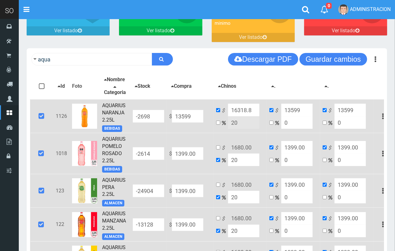
click at [238, 116] on input "16318.8" at bounding box center [243, 110] width 31 height 13
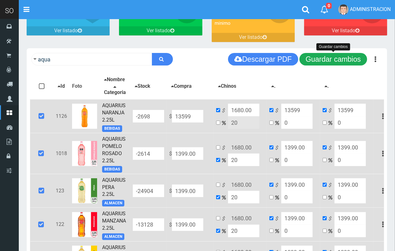
type input "1680.00"
click at [331, 60] on button "Guardar cambios" at bounding box center [334, 59] width 68 height 13
click at [316, 61] on button "Guardar cambios" at bounding box center [334, 59] width 68 height 13
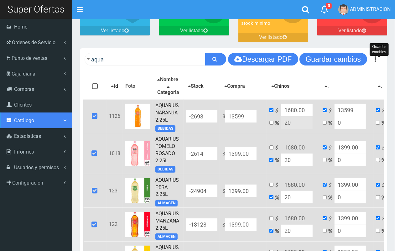
click at [29, 119] on span "Catálogo" at bounding box center [24, 121] width 20 height 6
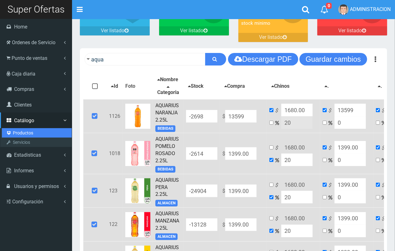
click at [23, 130] on link "Productos" at bounding box center [37, 132] width 70 height 9
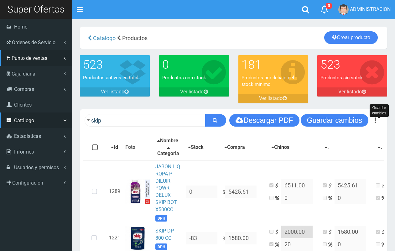
scroll to position [13, 0]
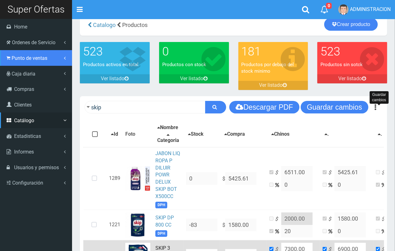
click at [43, 59] on span "Punto de ventas" at bounding box center [30, 58] width 36 height 6
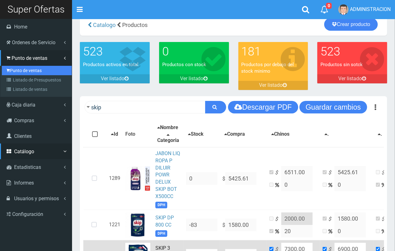
click at [39, 71] on link "Punto de ventas" at bounding box center [37, 70] width 70 height 9
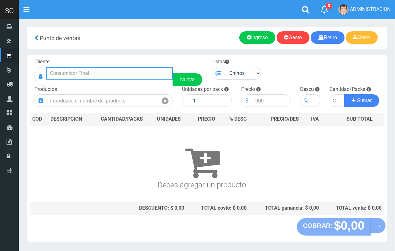
click at [141, 79] on input "text" at bounding box center [109, 73] width 127 height 13
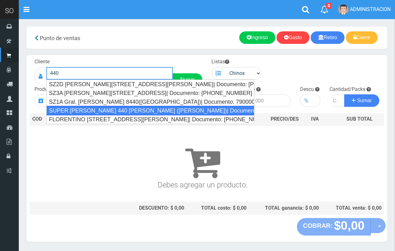
click at [121, 111] on div "SUPER [PERSON_NAME] 440 [PERSON_NAME] ([PERSON_NAME])| Documento: [PHONE_NUMBER…" at bounding box center [150, 110] width 208 height 9
type input "SUPER [PERSON_NAME] 440 [PERSON_NAME] ([PERSON_NAME])| Documento: [PHONE_NUMBER…"
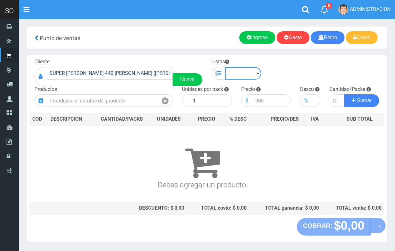
click at [247, 78] on select "Chinos . ." at bounding box center [243, 73] width 36 height 13
select select "1"
click at [225, 67] on select "Chinos . ." at bounding box center [243, 73] width 36 height 13
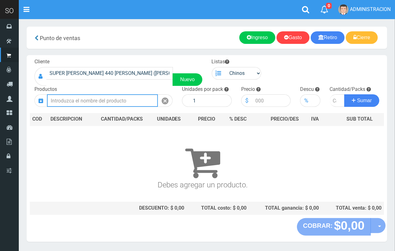
click at [127, 99] on input "text" at bounding box center [102, 100] width 111 height 13
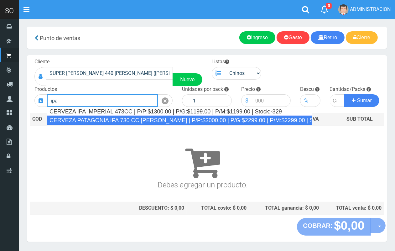
click at [137, 120] on div "CERVEZA PATAGONIA IPA 730 CC ROSA | P/P:$3000.00 | P/G:$2299.00 | P/M:$2299.00 …" at bounding box center [180, 120] width 266 height 9
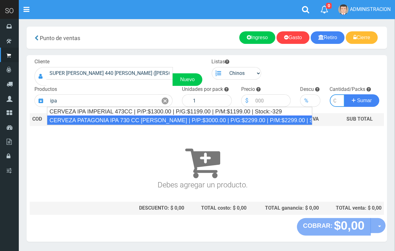
type input "CERVEZA PATAGONIA IPA 730 CC ROSA | P/P:$3000.00 | P/G:$2299.00 | P/M:$2299.00 …"
type input "6"
type input "3000.00"
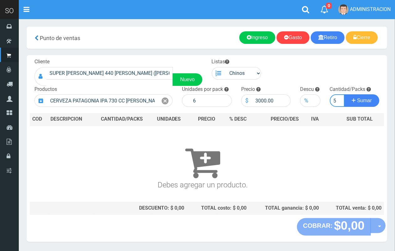
scroll to position [0, 1]
type input "5"
click at [345, 94] on button "Sumar" at bounding box center [362, 100] width 35 height 13
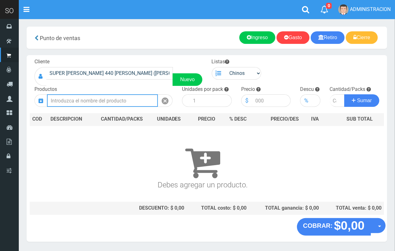
scroll to position [0, 0]
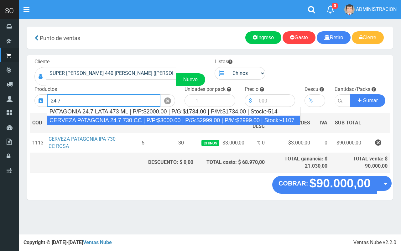
click at [187, 118] on div "CERVEZA PATAGONIA 24.7 730 CC | P/P:$3000.00 | P/G:$2999.00 | P/M:$2999.00 | St…" at bounding box center [174, 120] width 254 height 9
type input "CERVEZA PATAGONIA 24.7 730 CC | P/P:$3000.00 | P/G:$2999.00 | P/M:$2999.00 | St…"
type input "6"
type input "3000.00"
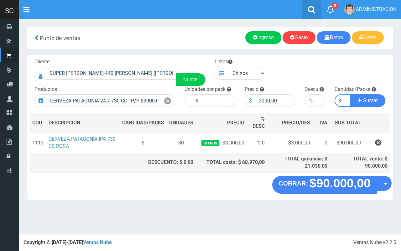
type input "3"
click at [351, 94] on button "Sumar" at bounding box center [368, 100] width 35 height 13
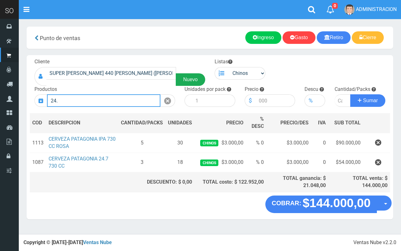
type input "24.7"
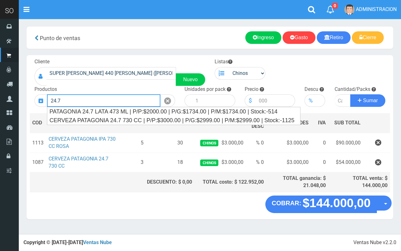
drag, startPoint x: 78, startPoint y: 99, endPoint x: 49, endPoint y: 95, distance: 28.8
click at [49, 95] on input "24.7" at bounding box center [104, 100] width 114 height 13
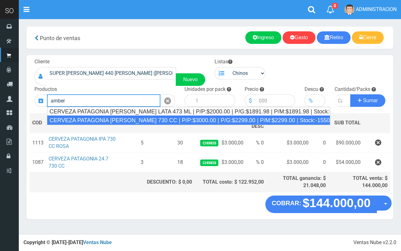
click at [77, 118] on div "CERVEZA PATAGONIA AMBER LAGER 730 CC | P/P:$3000.00 | P/G:$2299.00 | P/M:$2299.…" at bounding box center [189, 120] width 284 height 9
type input "CERVEZA PATAGONIA AMBER LAGER 730 CC | P/P:$3000.00 | P/G:$2299.00 | P/M:$2299.…"
type input "6"
type input "3000.00"
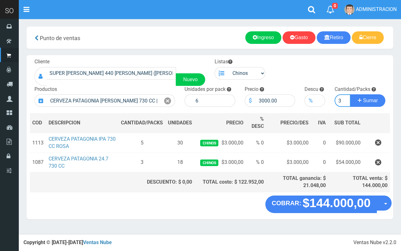
type input "3"
click at [351, 94] on button "Sumar" at bounding box center [368, 100] width 35 height 13
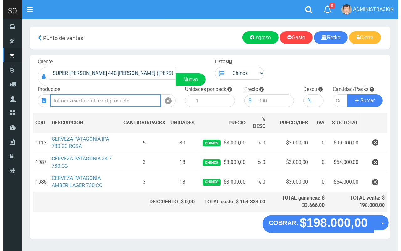
scroll to position [16, 0]
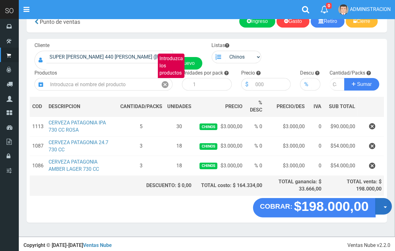
drag, startPoint x: 381, startPoint y: 209, endPoint x: 379, endPoint y: 219, distance: 9.8
click at [381, 209] on button "Opciones" at bounding box center [384, 206] width 17 height 17
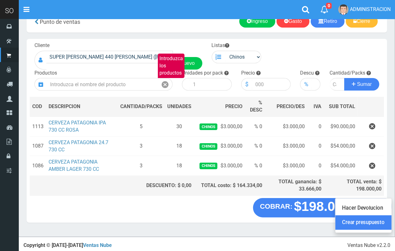
click at [378, 221] on link "Crear presupuesto" at bounding box center [364, 222] width 56 height 14
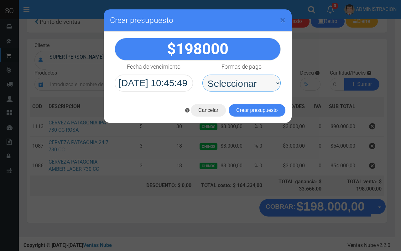
drag, startPoint x: 232, startPoint y: 84, endPoint x: 234, endPoint y: 90, distance: 6.5
click at [232, 85] on select "Seleccionar Efectivo Tarjeta de Crédito Depósito Débito" at bounding box center [242, 83] width 78 height 17
select select "Efectivo"
click at [203, 75] on select "Seleccionar Efectivo Tarjeta de Crédito Depósito Débito" at bounding box center [242, 83] width 78 height 17
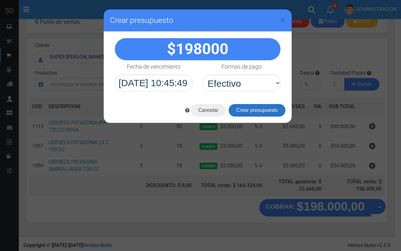
click at [241, 108] on button "Crear presupuesto" at bounding box center [257, 110] width 57 height 13
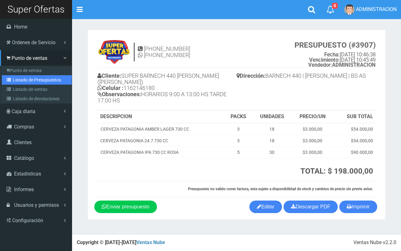
click at [24, 82] on link "Listado de Presupuestos" at bounding box center [37, 79] width 70 height 9
